Goal: Information Seeking & Learning: Learn about a topic

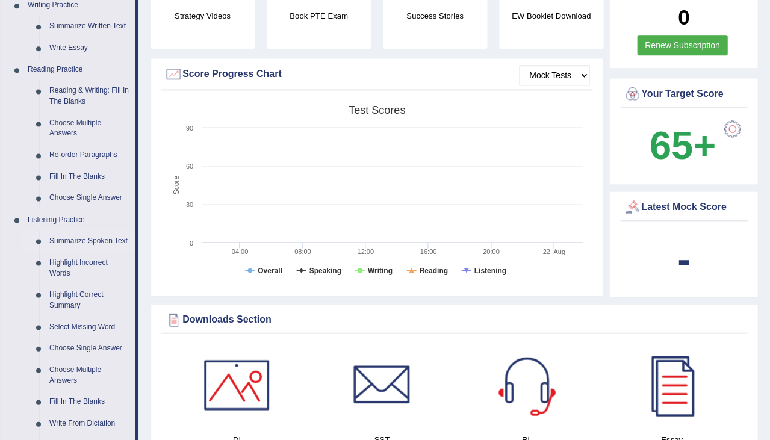
scroll to position [316, 0]
click at [80, 150] on link "Re-order Paragraphs" at bounding box center [89, 155] width 91 height 22
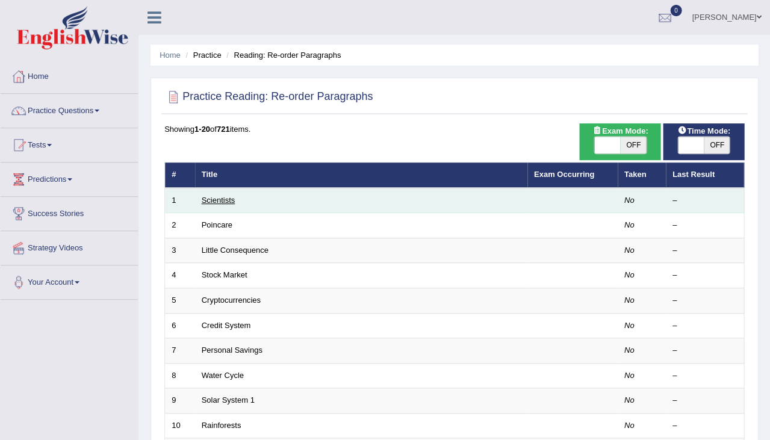
click at [224, 200] on link "Scientists" at bounding box center [219, 200] width 34 height 9
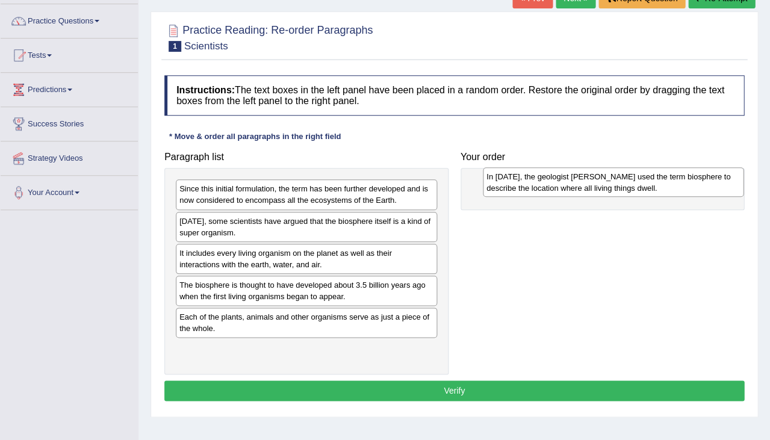
drag, startPoint x: 253, startPoint y: 218, endPoint x: 557, endPoint y: 175, distance: 306.4
click at [558, 175] on div "In 1875, the geologist Eduard Suess used the term biosphere to describe the loc…" at bounding box center [613, 181] width 261 height 29
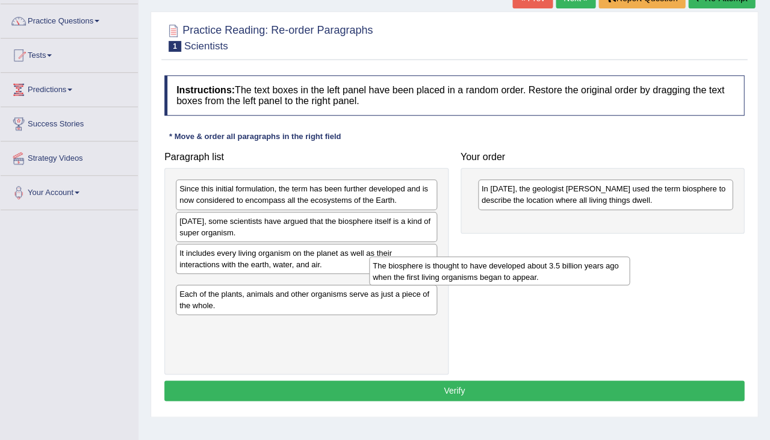
drag, startPoint x: 218, startPoint y: 286, endPoint x: 410, endPoint y: 271, distance: 192.6
click at [410, 271] on div "The biosphere is thought to have developed about 3.5 billion years ago when the…" at bounding box center [499, 270] width 261 height 29
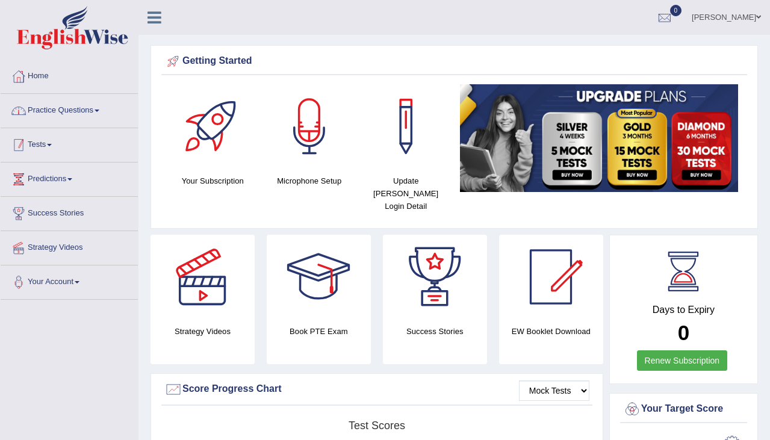
click at [63, 114] on link "Practice Questions" at bounding box center [69, 109] width 137 height 30
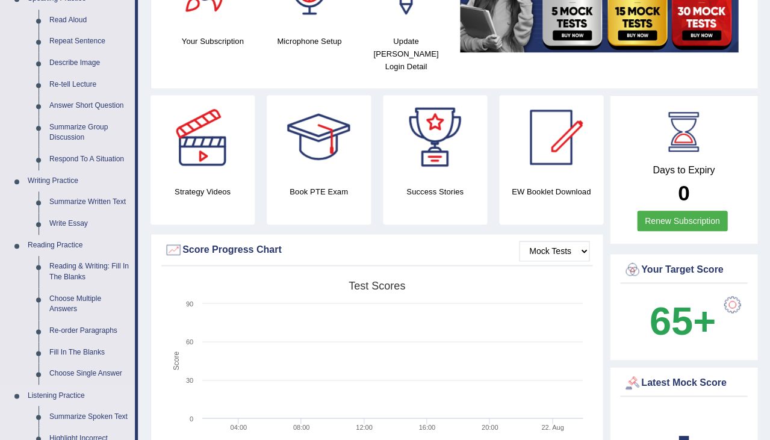
scroll to position [140, 0]
click at [87, 321] on link "Re-order Paragraphs" at bounding box center [89, 331] width 91 height 22
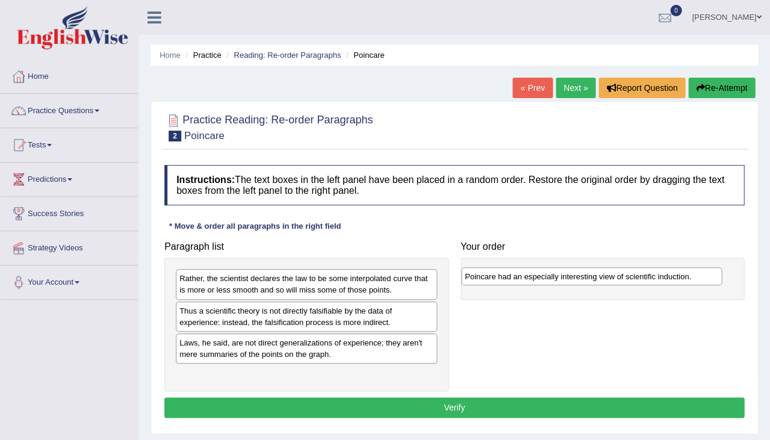
drag, startPoint x: 245, startPoint y: 310, endPoint x: 530, endPoint y: 277, distance: 287.2
click at [530, 277] on div "Poincare had an especially interesting view of scientific induction." at bounding box center [591, 276] width 261 height 18
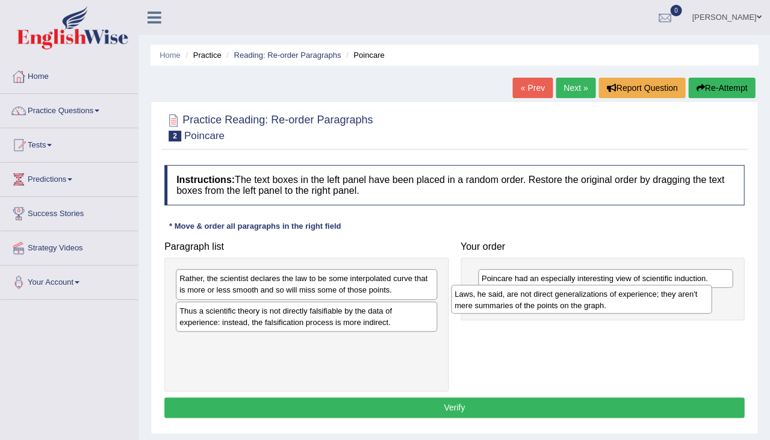
drag, startPoint x: 309, startPoint y: 351, endPoint x: 583, endPoint y: 305, distance: 278.4
click at [583, 305] on div "Laws, he said, are not direct generalizations of experience; they aren't mere s…" at bounding box center [581, 299] width 261 height 29
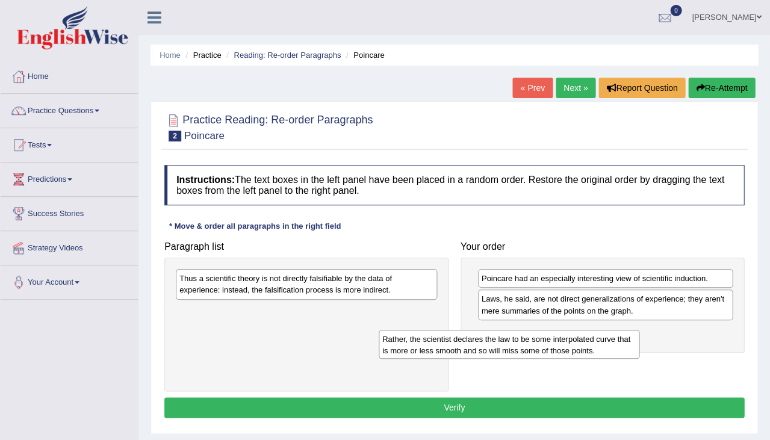
drag, startPoint x: 325, startPoint y: 279, endPoint x: 527, endPoint y: 339, distance: 211.0
click at [527, 339] on div "Rather, the scientist declares the law to be some interpolated curve that is mo…" at bounding box center [509, 344] width 261 height 29
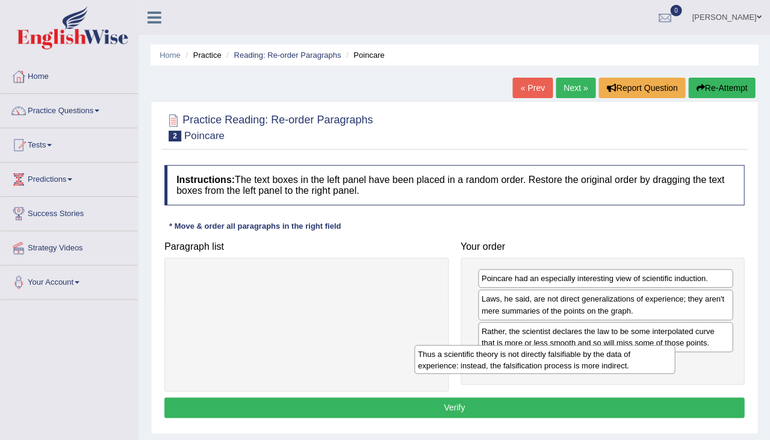
drag, startPoint x: 359, startPoint y: 280, endPoint x: 590, endPoint y: 356, distance: 243.0
click at [590, 356] on div "Thus a scientific theory is not directly falsifiable by the data of experience:…" at bounding box center [544, 359] width 261 height 29
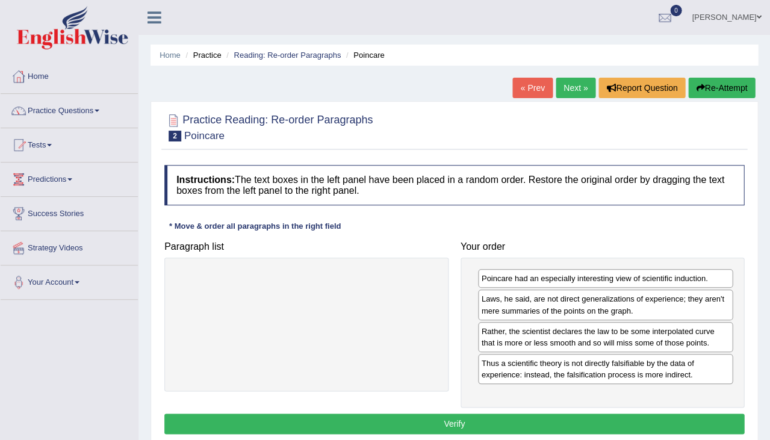
click at [504, 413] on button "Verify" at bounding box center [454, 423] width 580 height 20
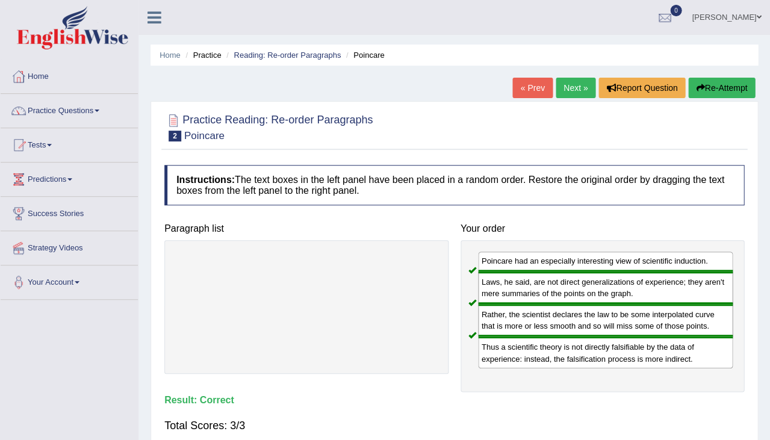
click at [566, 88] on link "Next »" at bounding box center [575, 88] width 40 height 20
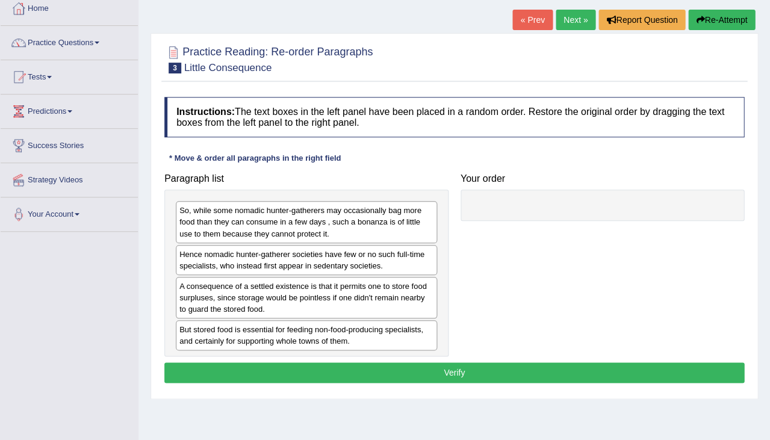
scroll to position [75, 0]
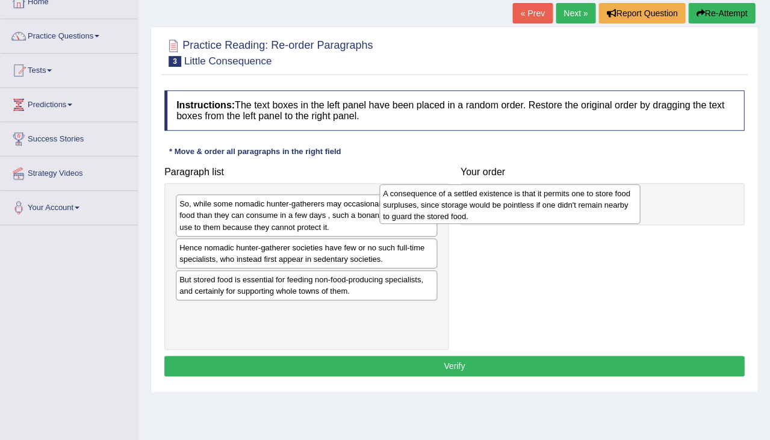
drag, startPoint x: 297, startPoint y: 288, endPoint x: 500, endPoint y: 204, distance: 219.6
click at [500, 204] on div "A consequence of a settled existence is that it permits one to store food surpl…" at bounding box center [509, 204] width 261 height 40
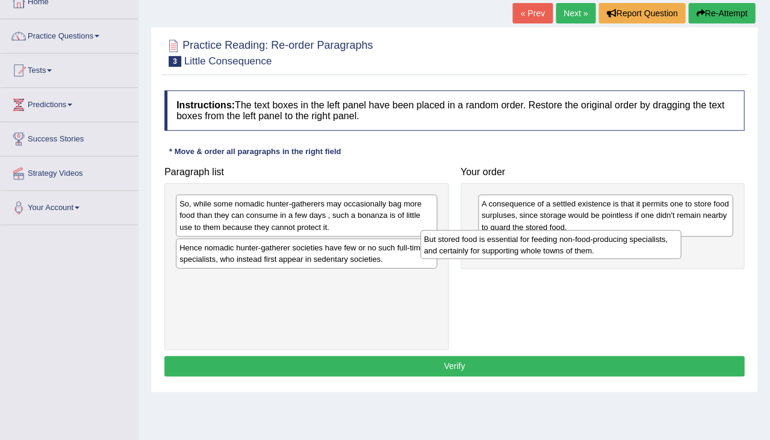
drag, startPoint x: 269, startPoint y: 284, endPoint x: 512, endPoint y: 246, distance: 246.1
click at [512, 246] on div "But stored food is essential for feeding non-food-producing specialists, and ce…" at bounding box center [550, 244] width 261 height 29
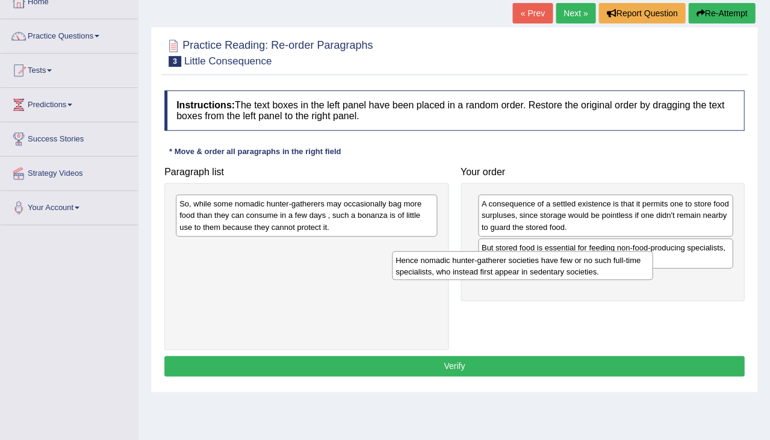
drag, startPoint x: 303, startPoint y: 245, endPoint x: 519, endPoint y: 259, distance: 215.9
click at [519, 259] on div "Hence nomadic hunter-gatherer societies have few or no such full-time specialis…" at bounding box center [522, 265] width 261 height 29
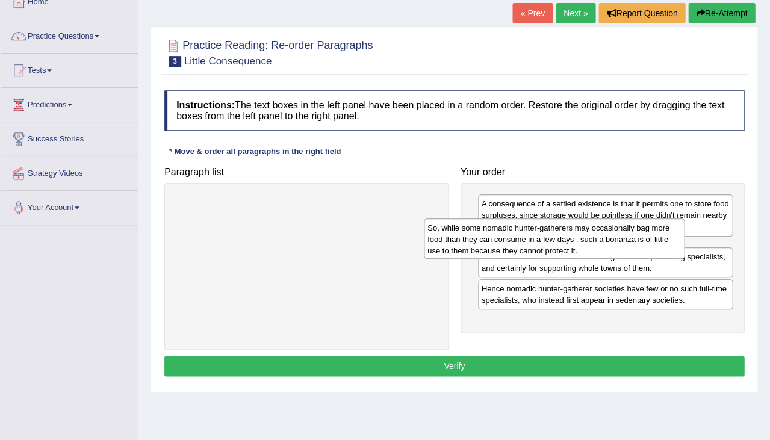
drag, startPoint x: 353, startPoint y: 201, endPoint x: 601, endPoint y: 224, distance: 248.5
click at [601, 224] on div "So, while some nomadic hunter-gatherers may occasionally bag more food than the…" at bounding box center [554, 238] width 261 height 40
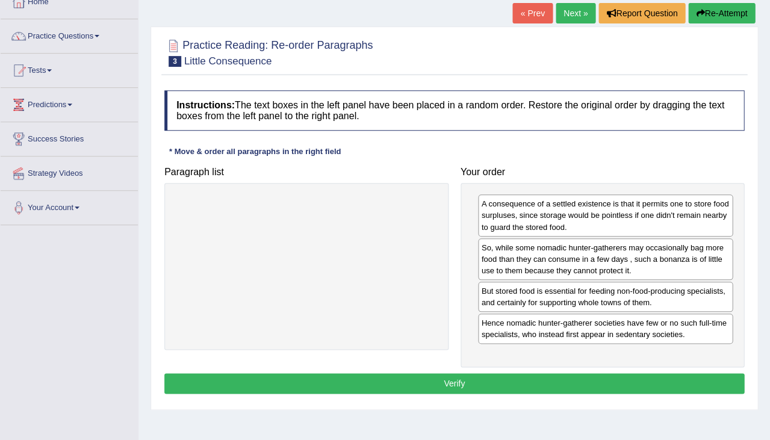
click at [477, 373] on button "Verify" at bounding box center [454, 383] width 580 height 20
